Goal: Find specific page/section: Find specific page/section

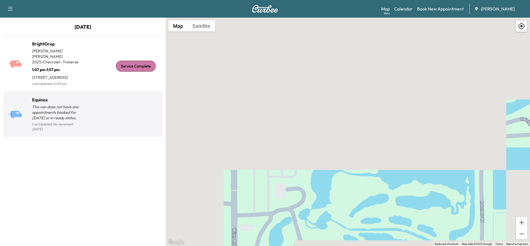
click at [85, 109] on div at bounding box center [121, 117] width 77 height 32
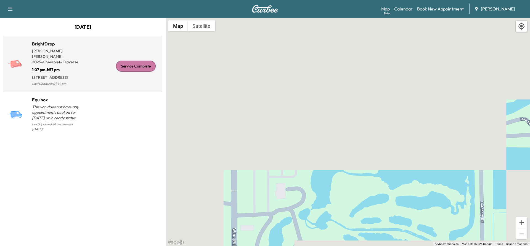
click at [86, 66] on div "Service Complete" at bounding box center [121, 66] width 77 height 43
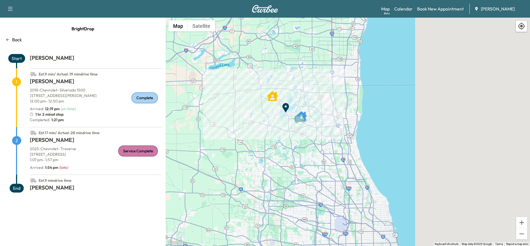
click at [274, 98] on icon "DEVON FREDERICK" at bounding box center [272, 96] width 11 height 10
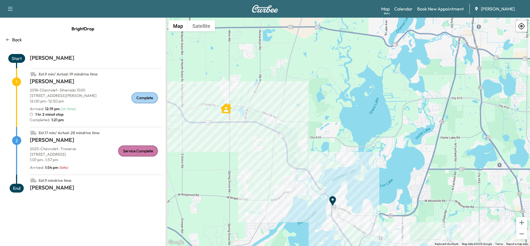
drag, startPoint x: 226, startPoint y: 112, endPoint x: 336, endPoint y: 131, distance: 111.6
click at [336, 131] on div "To activate drag with keyboard, press Alt + Enter. Once in keyboard drag state,…" at bounding box center [348, 132] width 364 height 229
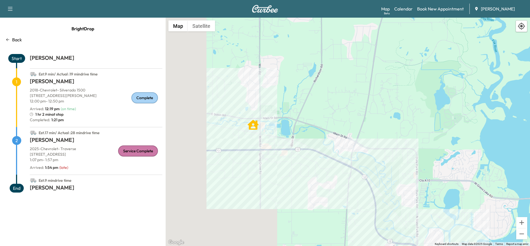
drag, startPoint x: 297, startPoint y: 119, endPoint x: 437, endPoint y: 158, distance: 145.7
click at [437, 158] on div "To activate drag with keyboard, press Alt + Enter. Once in keyboard drag state,…" at bounding box center [348, 132] width 364 height 229
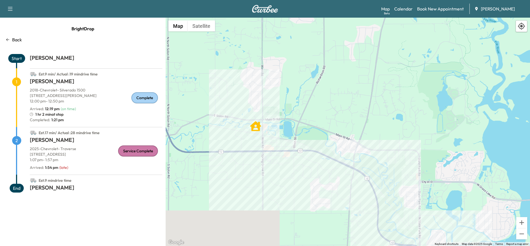
click at [39, 151] on p "2025 - Chevrolet - Traverse" at bounding box center [96, 149] width 132 height 6
click at [409, 8] on link "Calendar" at bounding box center [403, 9] width 18 height 7
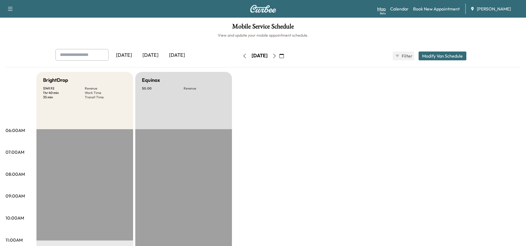
click at [382, 6] on link "Map Beta" at bounding box center [381, 9] width 9 height 7
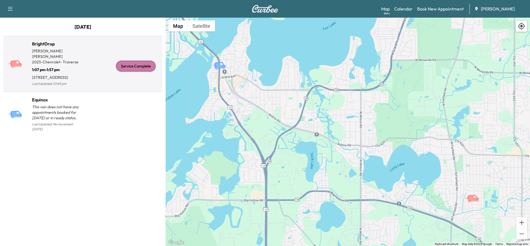
click at [60, 73] on p "[STREET_ADDRESS]" at bounding box center [57, 77] width 51 height 8
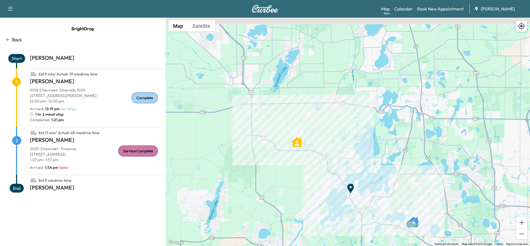
drag, startPoint x: 345, startPoint y: 112, endPoint x: 325, endPoint y: 221, distance: 109.9
click at [325, 221] on div "To activate drag with keyboard, press Alt + Enter. Once in keyboard drag state,…" at bounding box center [348, 132] width 364 height 229
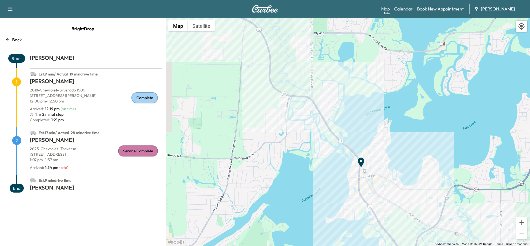
drag, startPoint x: 354, startPoint y: 156, endPoint x: 427, endPoint y: 83, distance: 102.7
click at [427, 83] on div "To activate drag with keyboard, press Alt + Enter. Once in keyboard drag state,…" at bounding box center [348, 132] width 364 height 229
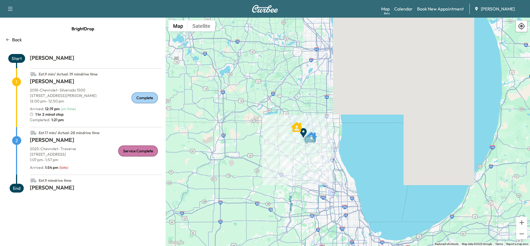
click at [92, 90] on p "2018 - Chevrolet - Silverado 1500" at bounding box center [96, 91] width 132 height 6
click at [18, 59] on span "Start" at bounding box center [16, 58] width 17 height 9
click at [298, 130] on icon "DEVON FREDERICK" at bounding box center [296, 127] width 11 height 11
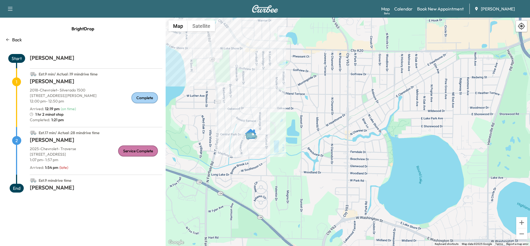
drag, startPoint x: 229, startPoint y: 161, endPoint x: 278, endPoint y: 167, distance: 49.4
click at [278, 167] on div "To activate drag with keyboard, press Alt + Enter. Once in keyboard drag state,…" at bounding box center [348, 132] width 364 height 229
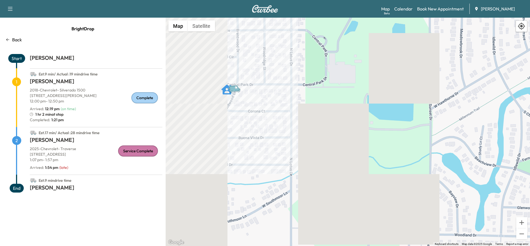
drag, startPoint x: 246, startPoint y: 144, endPoint x: 417, endPoint y: 150, distance: 171.0
click at [417, 150] on div "To activate drag with keyboard, press Alt + Enter. Once in keyboard drag state,…" at bounding box center [348, 132] width 364 height 229
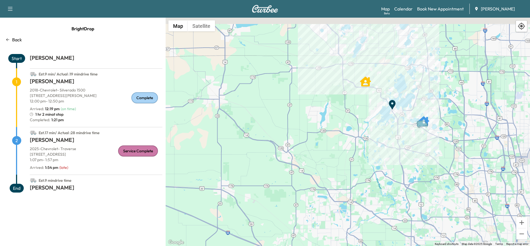
drag, startPoint x: 219, startPoint y: 123, endPoint x: 410, endPoint y: 133, distance: 190.7
click at [493, 174] on div "To activate drag with keyboard, press Alt + Enter. Once in keyboard drag state,…" at bounding box center [348, 132] width 364 height 229
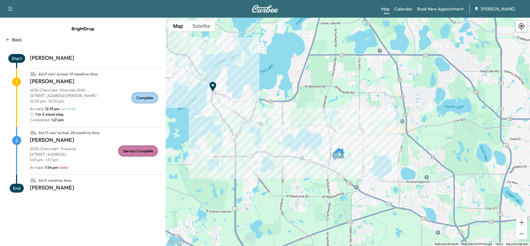
drag, startPoint x: 403, startPoint y: 142, endPoint x: 273, endPoint y: 150, distance: 130.0
click at [273, 150] on div "To activate drag with keyboard, press Alt + Enter. Once in keyboard drag state,…" at bounding box center [348, 132] width 364 height 229
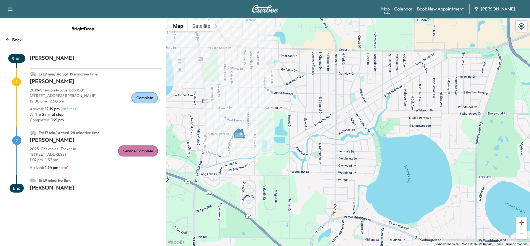
drag, startPoint x: 253, startPoint y: 139, endPoint x: 295, endPoint y: 161, distance: 47.7
click at [295, 161] on div "To activate drag with keyboard, press Alt + Enter. Once in keyboard drag state,…" at bounding box center [348, 132] width 364 height 229
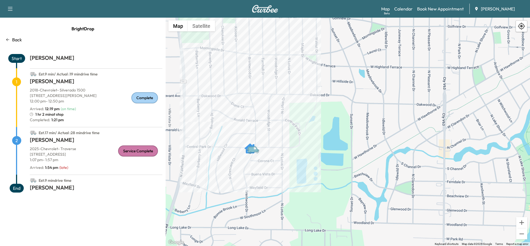
drag, startPoint x: 245, startPoint y: 152, endPoint x: 290, endPoint y: 159, distance: 45.9
click at [290, 159] on div "To activate drag with keyboard, press Alt + Enter. Once in keyboard drag state,…" at bounding box center [348, 132] width 364 height 229
click at [139, 152] on div "Service Complete" at bounding box center [138, 151] width 40 height 11
click at [17, 138] on span "2" at bounding box center [16, 140] width 9 height 9
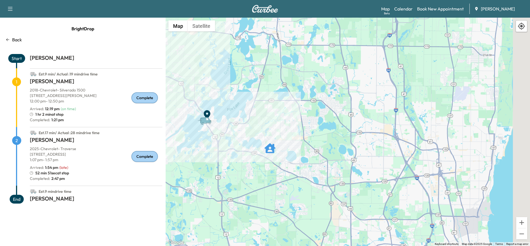
click at [206, 122] on icon "Van" at bounding box center [205, 120] width 11 height 7
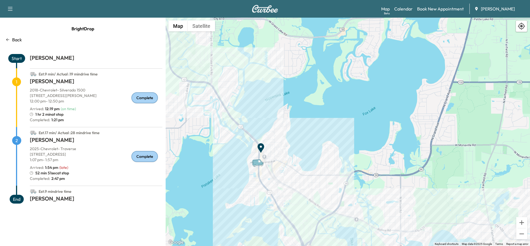
drag, startPoint x: 224, startPoint y: 101, endPoint x: 288, endPoint y: 189, distance: 109.0
click at [285, 193] on div "To activate drag with keyboard, press Alt + Enter. Once in keyboard drag state,…" at bounding box center [348, 132] width 364 height 229
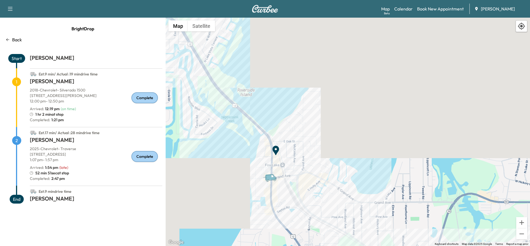
drag, startPoint x: 286, startPoint y: 150, endPoint x: 326, endPoint y: 177, distance: 48.6
click at [326, 177] on div "To activate drag with keyboard, press Alt + Enter. Once in keyboard drag state,…" at bounding box center [348, 132] width 364 height 229
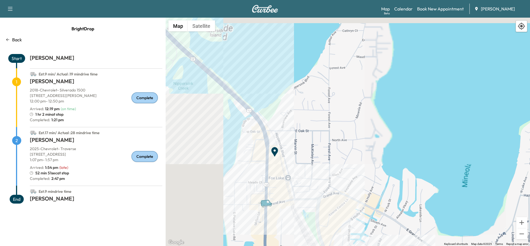
drag, startPoint x: 253, startPoint y: 154, endPoint x: 327, endPoint y: 176, distance: 76.9
click at [327, 176] on div "To activate drag with keyboard, press Alt + Enter. Once in keyboard drag state,…" at bounding box center [348, 132] width 364 height 229
